Goal: Task Accomplishment & Management: Complete application form

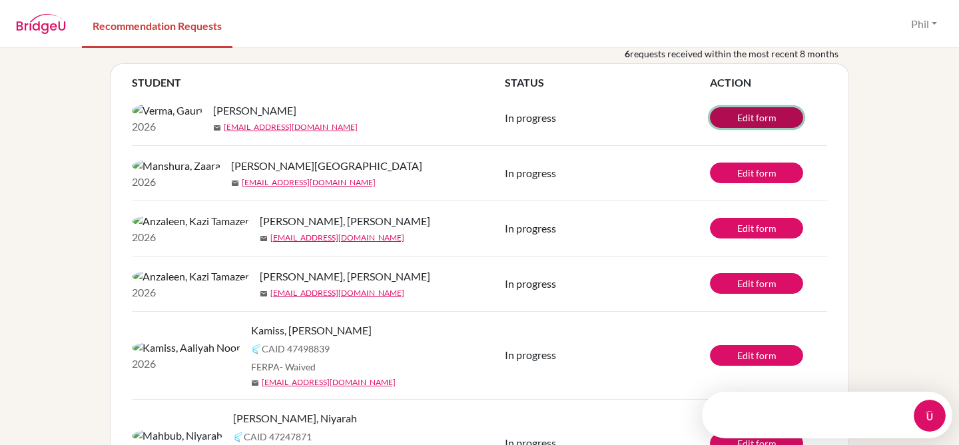
click at [769, 123] on link "Edit form" at bounding box center [756, 117] width 93 height 21
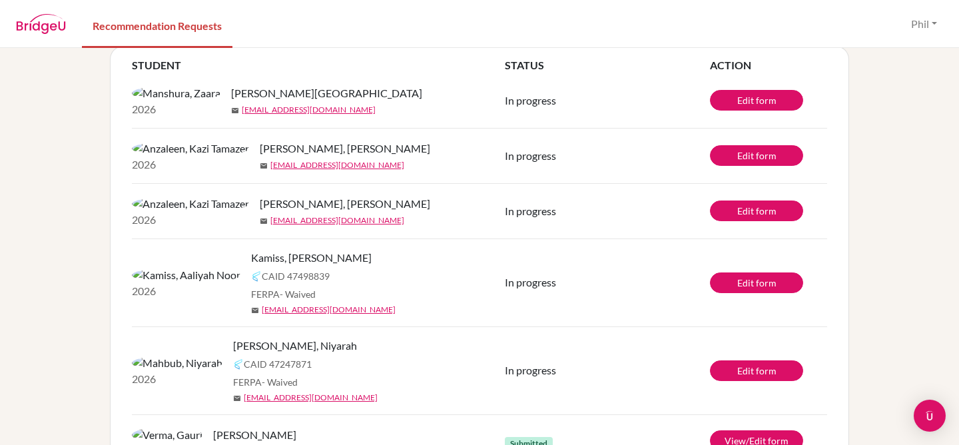
scroll to position [75, 0]
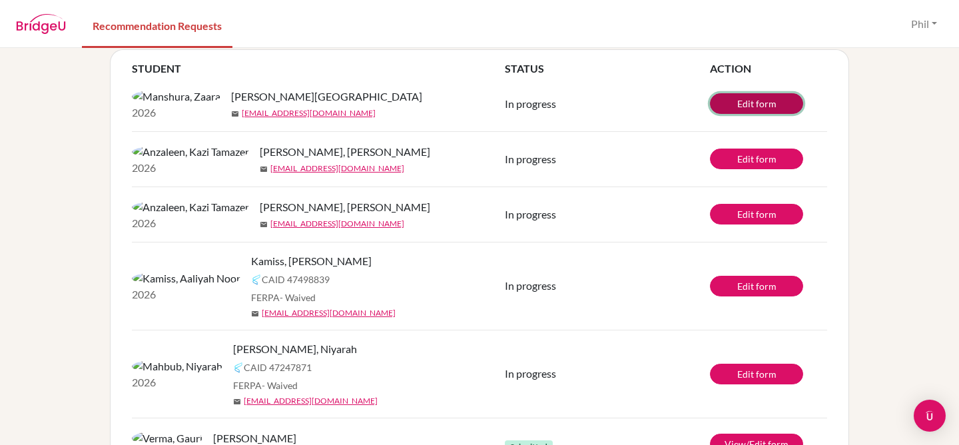
click at [766, 103] on link "Edit form" at bounding box center [756, 103] width 93 height 21
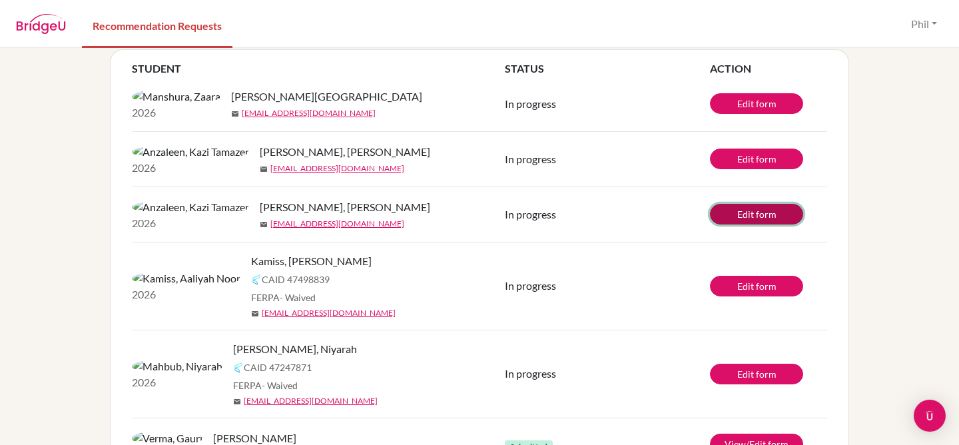
click at [754, 224] on link "Edit form" at bounding box center [756, 214] width 93 height 21
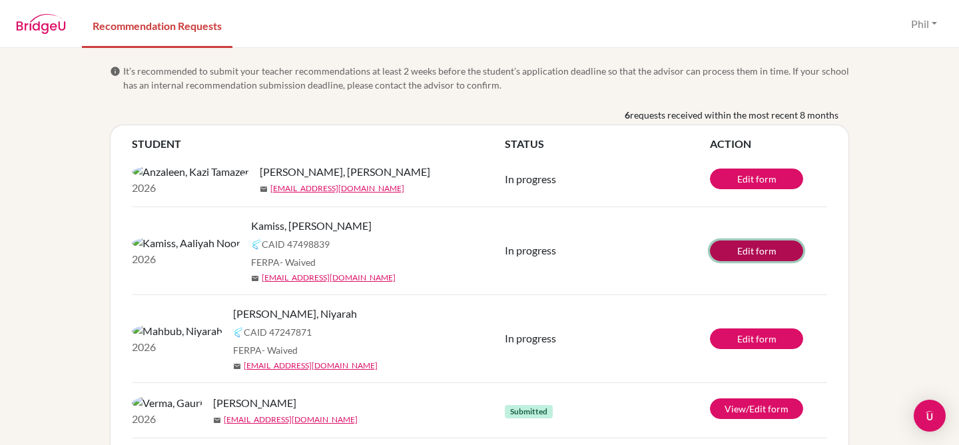
click at [756, 256] on link "Edit form" at bounding box center [756, 250] width 93 height 21
click at [761, 348] on link "Edit form" at bounding box center [756, 338] width 93 height 21
